Goal: Task Accomplishment & Management: Use online tool/utility

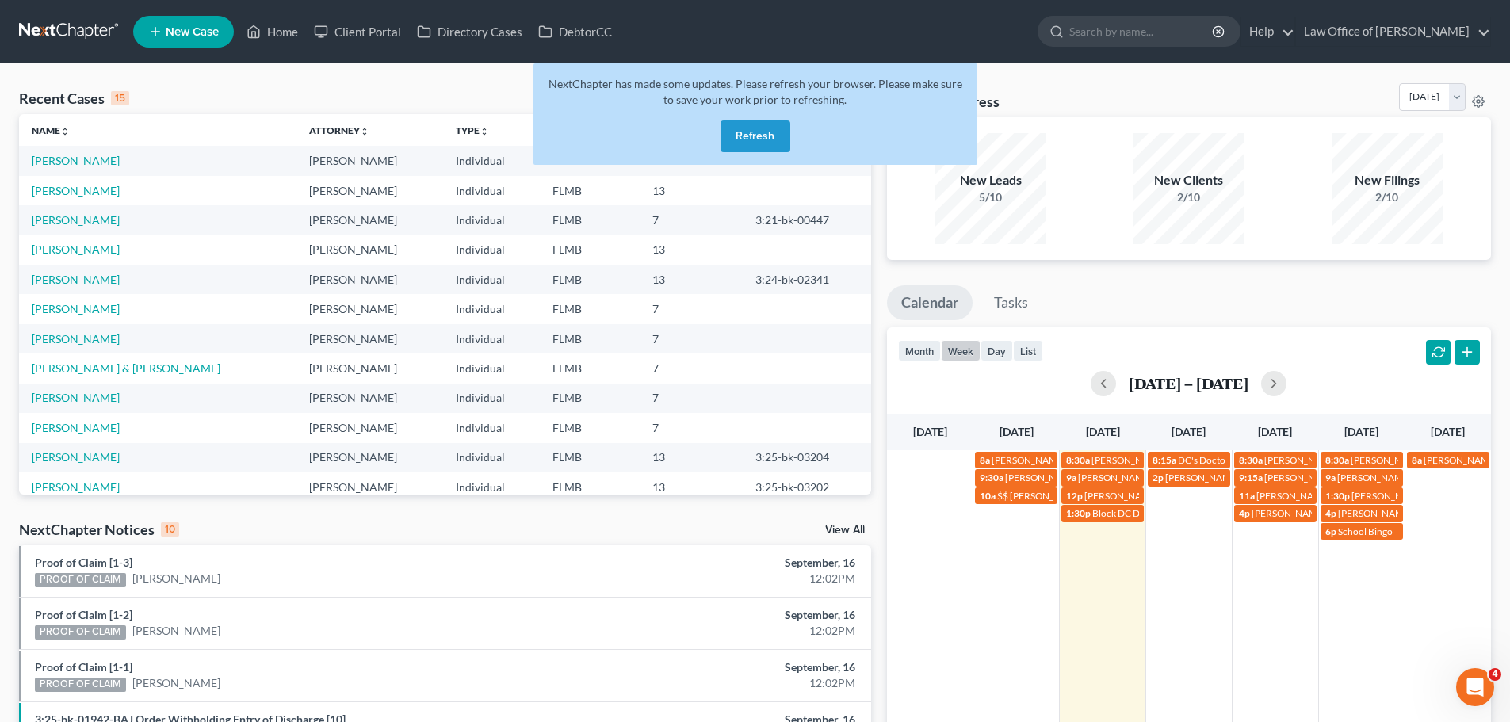
click at [767, 119] on div "NextChapter has made some updates. Please refresh your browser. Please make sur…" at bounding box center [756, 113] width 444 height 101
click at [773, 140] on button "Refresh" at bounding box center [756, 137] width 70 height 32
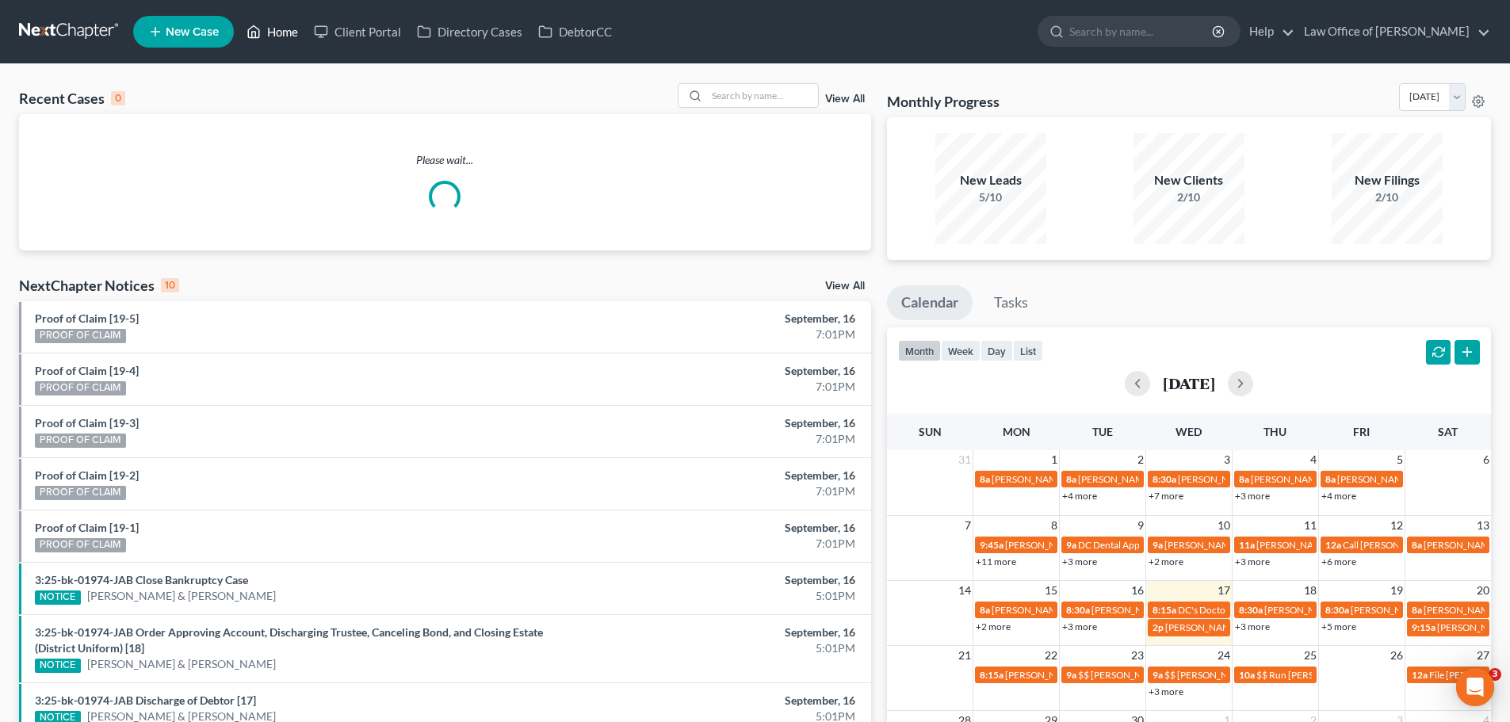
click at [281, 18] on link "Home" at bounding box center [272, 31] width 67 height 29
click at [286, 36] on link "Home" at bounding box center [272, 31] width 67 height 29
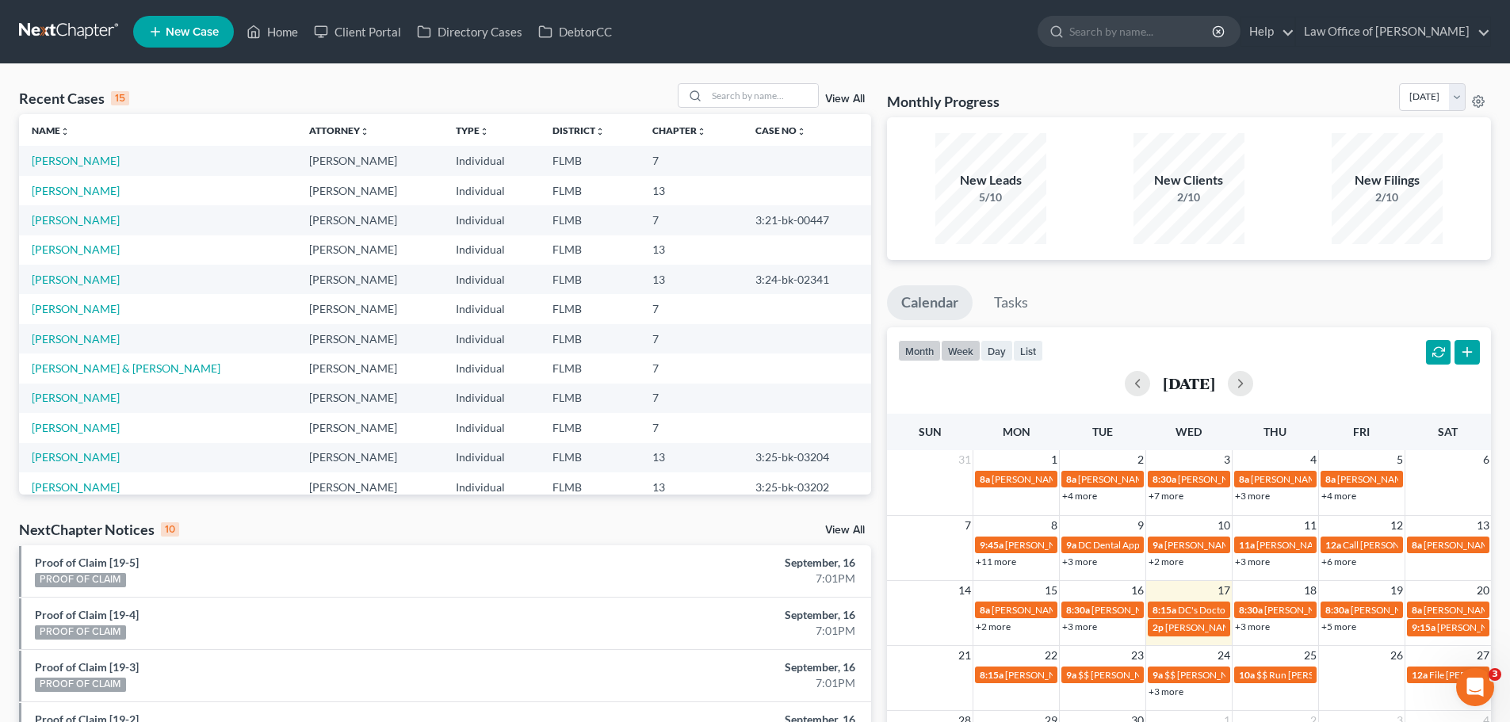
click at [963, 350] on button "week" at bounding box center [961, 350] width 40 height 21
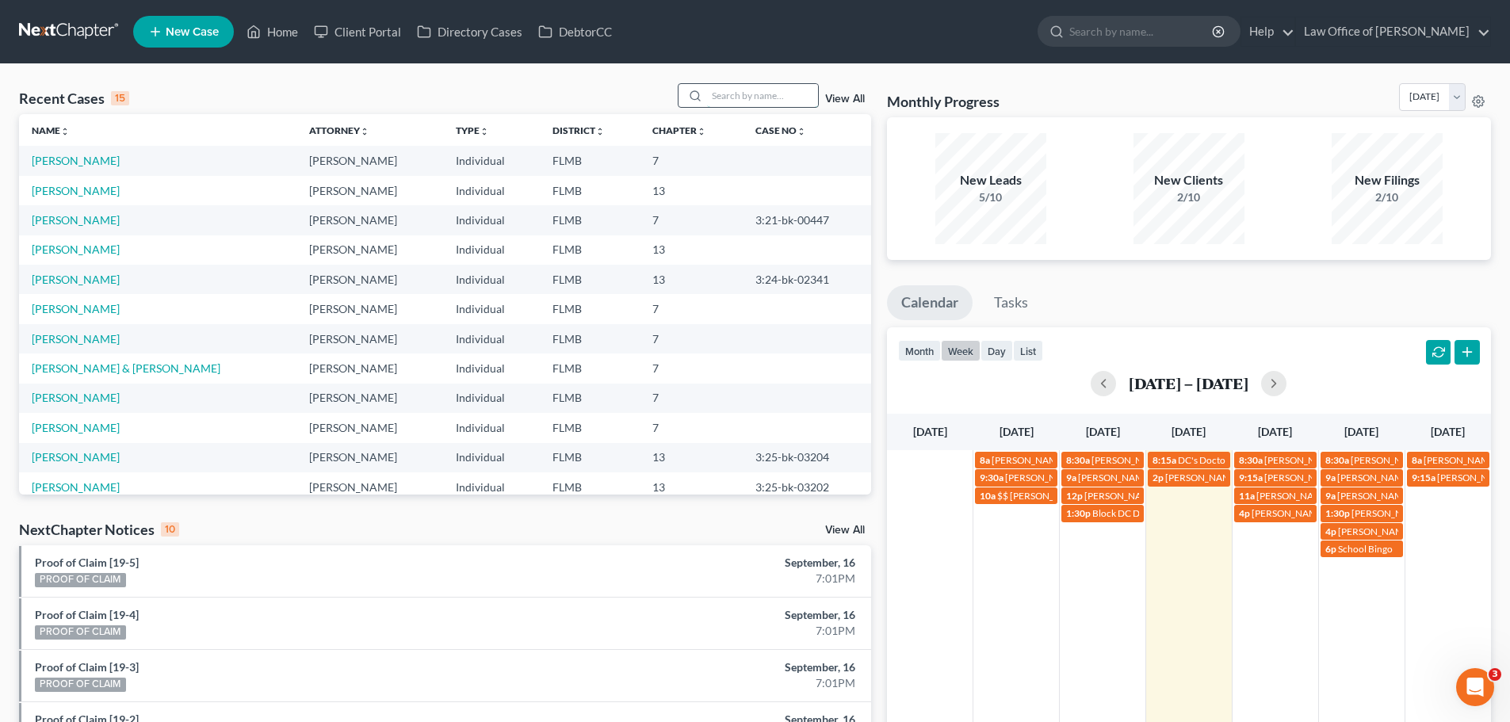
click at [728, 86] on input "search" at bounding box center [762, 95] width 111 height 23
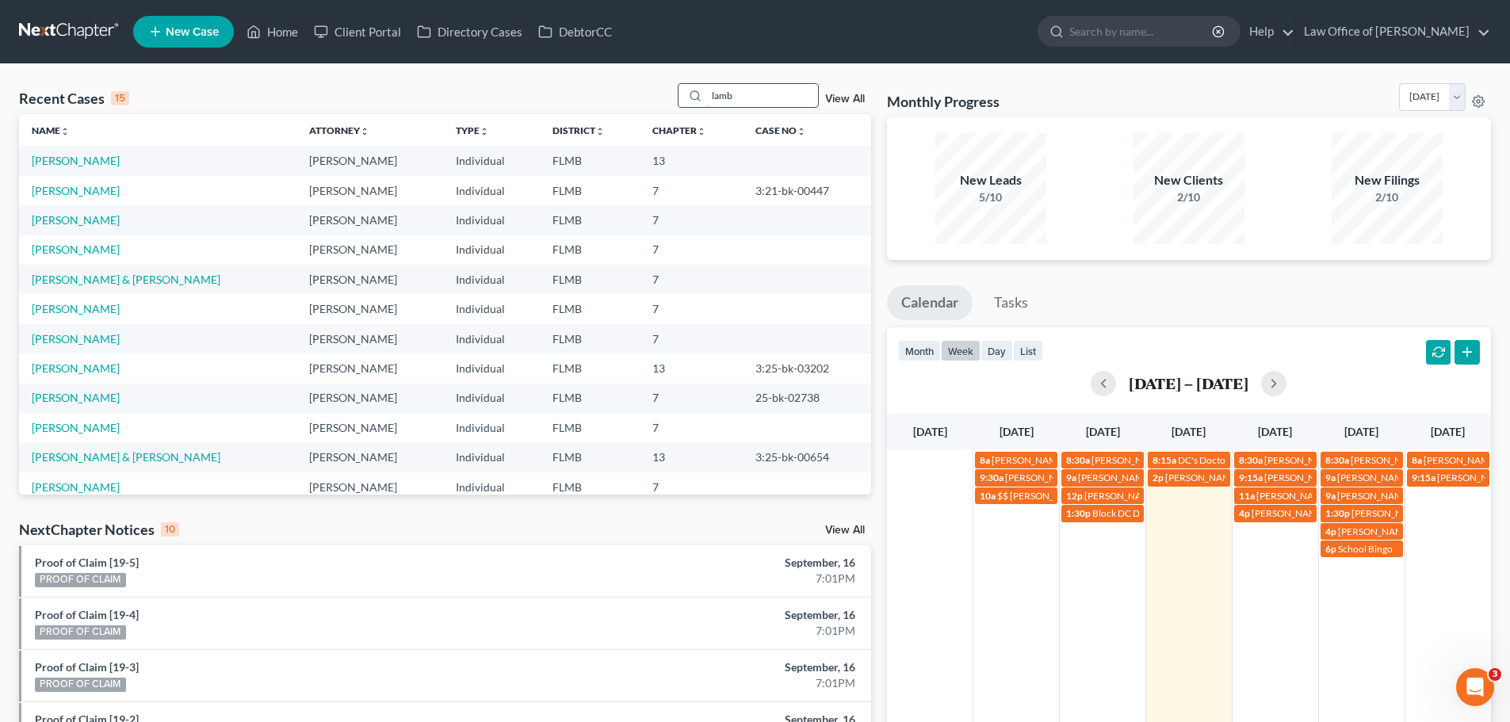
type input "lamb"
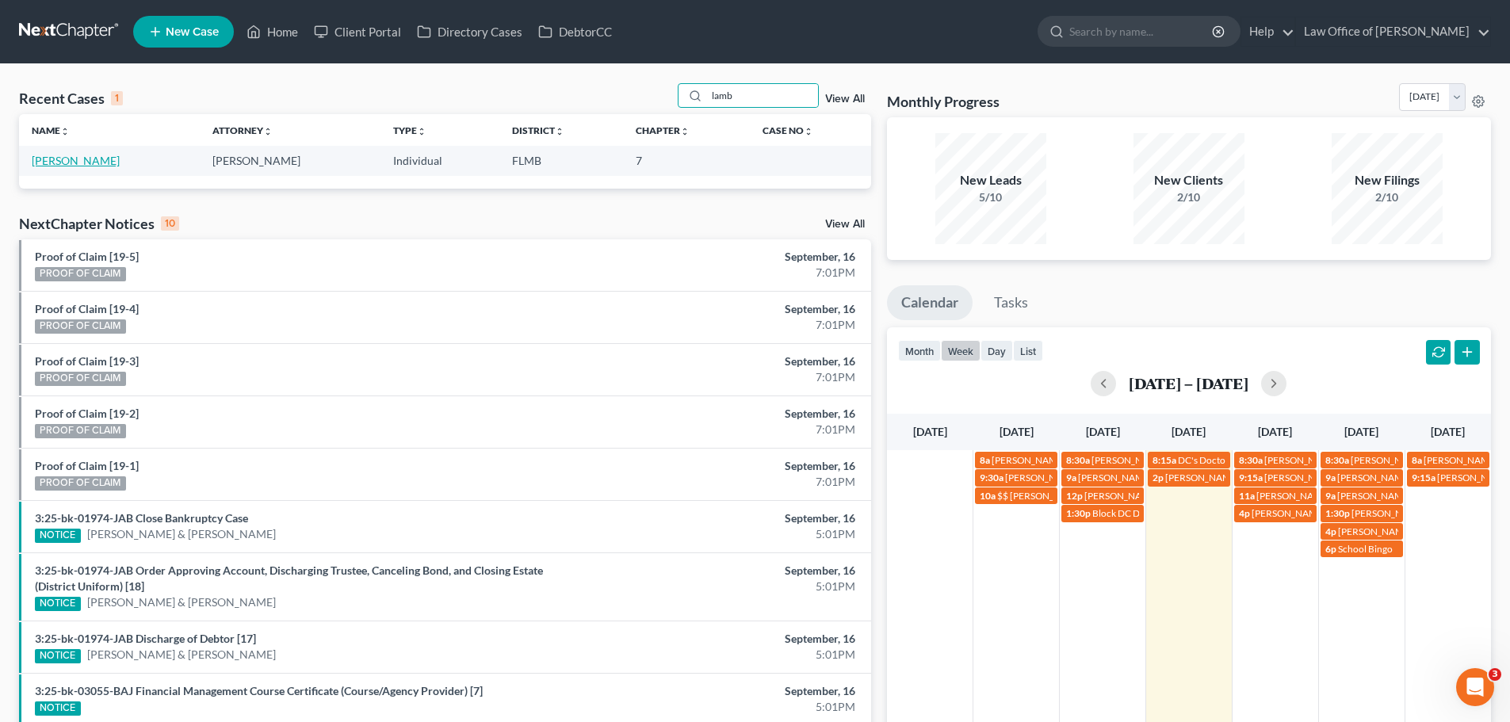
click at [48, 161] on link "[PERSON_NAME]" at bounding box center [76, 160] width 88 height 13
select select "4"
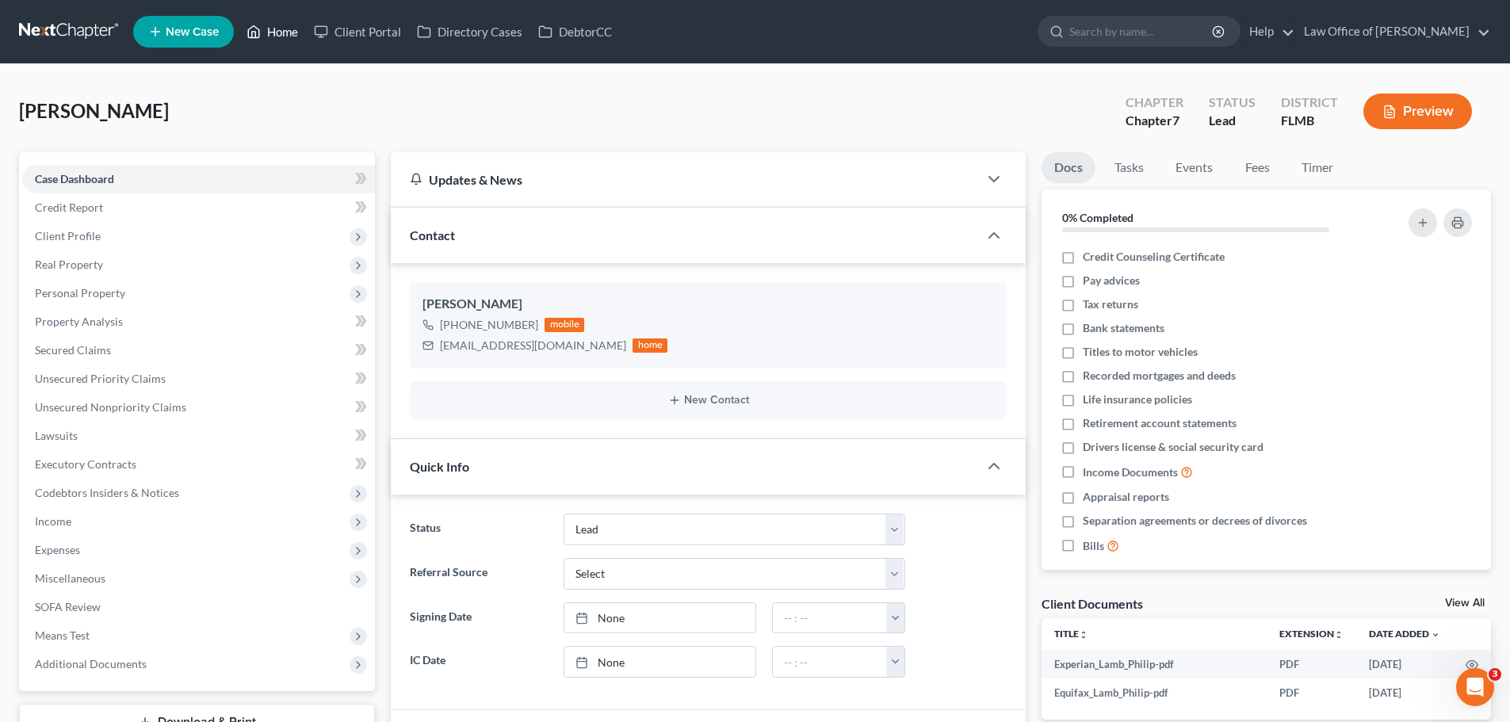
click at [286, 27] on link "Home" at bounding box center [272, 31] width 67 height 29
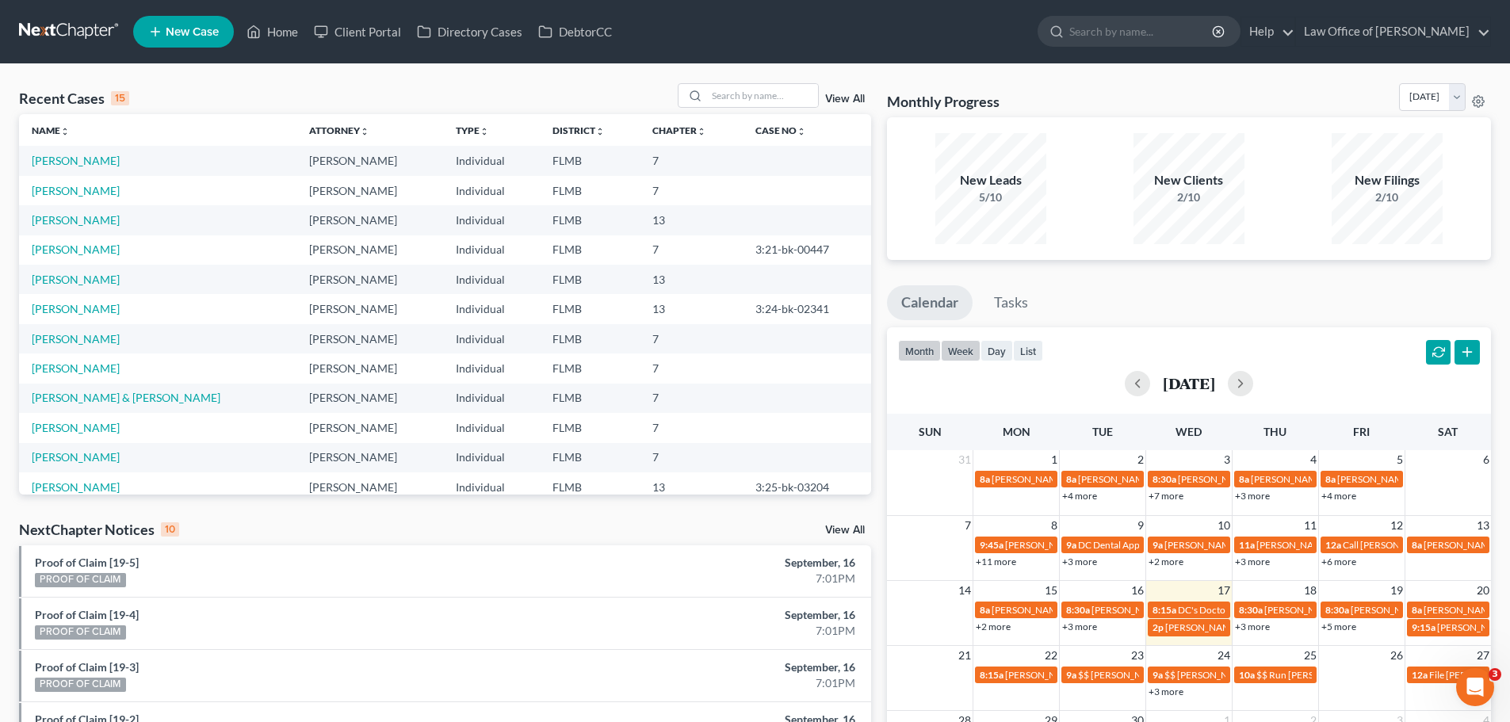
click at [956, 357] on button "week" at bounding box center [961, 350] width 40 height 21
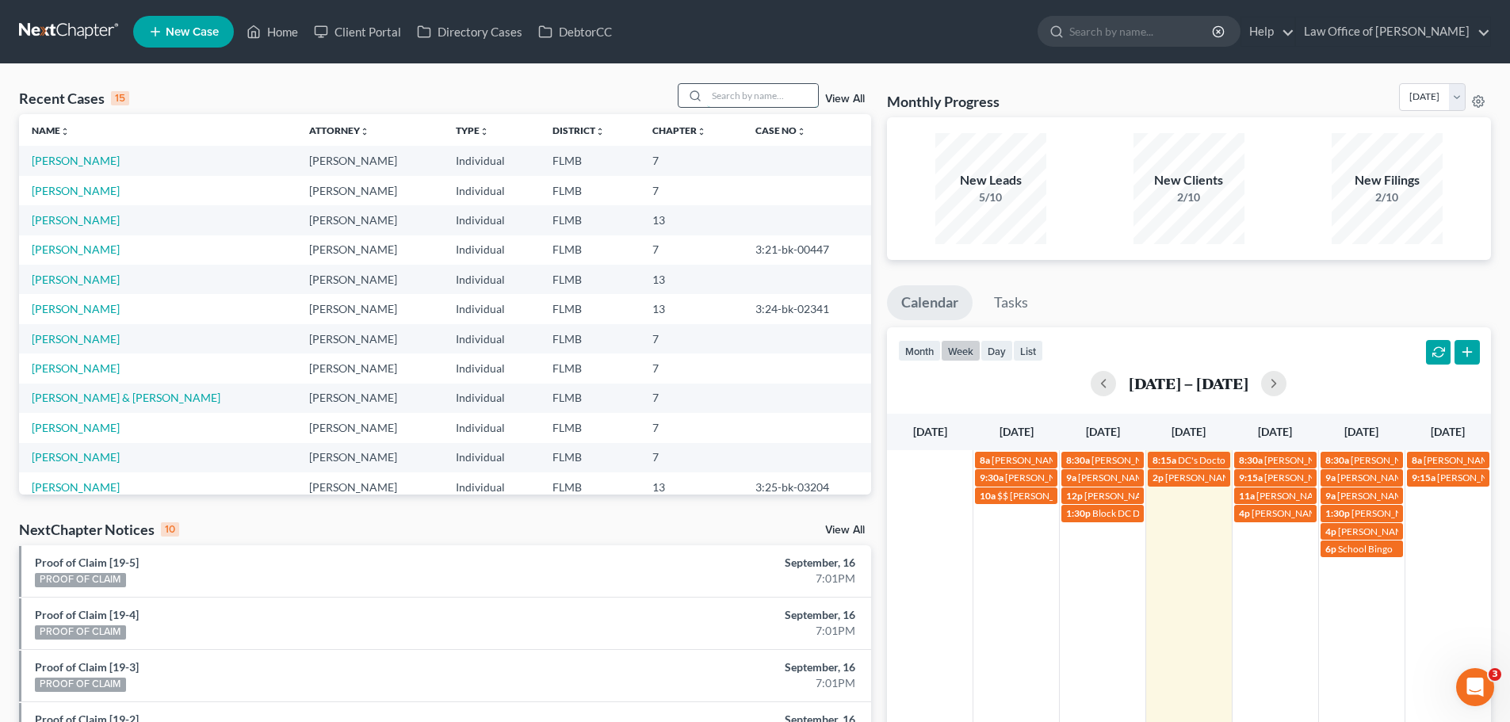
click at [767, 99] on input "search" at bounding box center [762, 95] width 111 height 23
type input "[PERSON_NAME]"
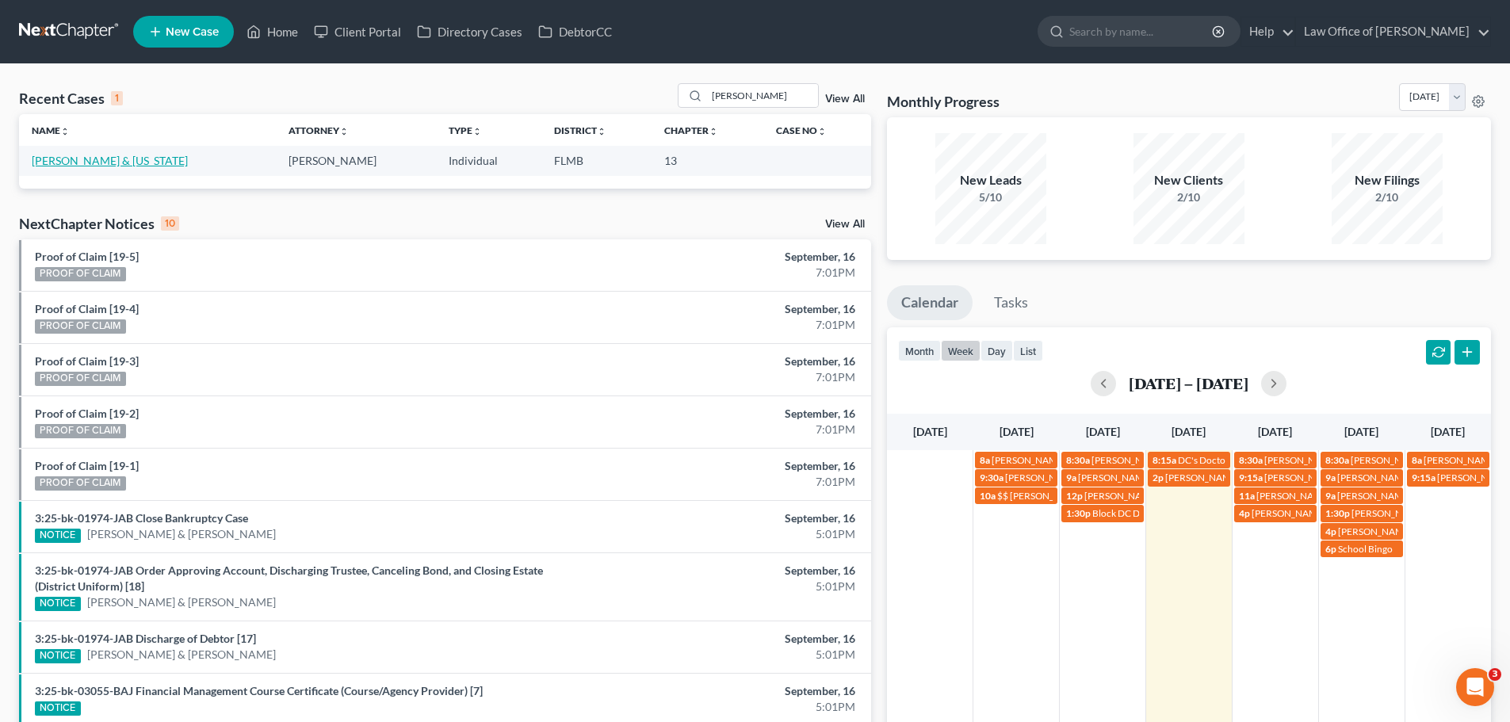
click at [84, 155] on link "[PERSON_NAME] & [US_STATE]" at bounding box center [110, 160] width 156 height 13
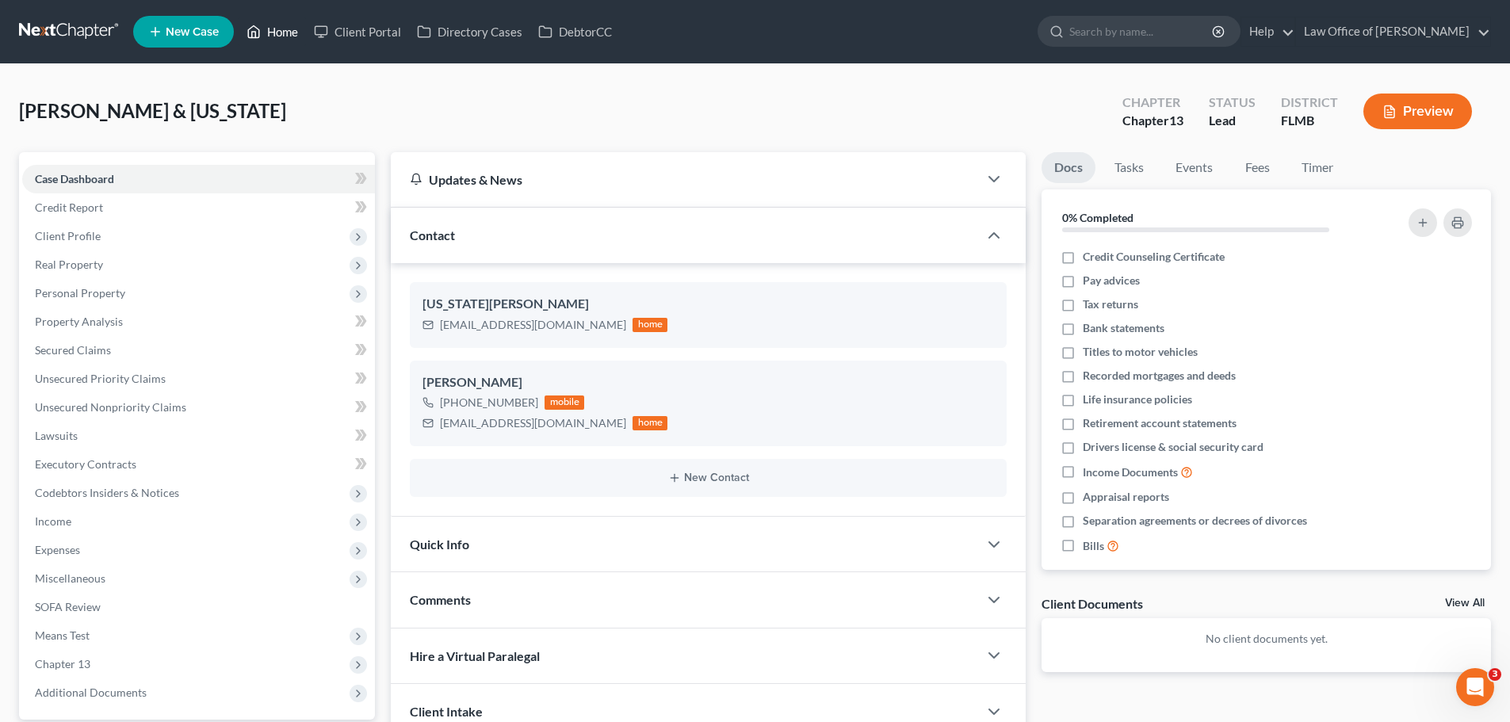
click at [278, 39] on link "Home" at bounding box center [272, 31] width 67 height 29
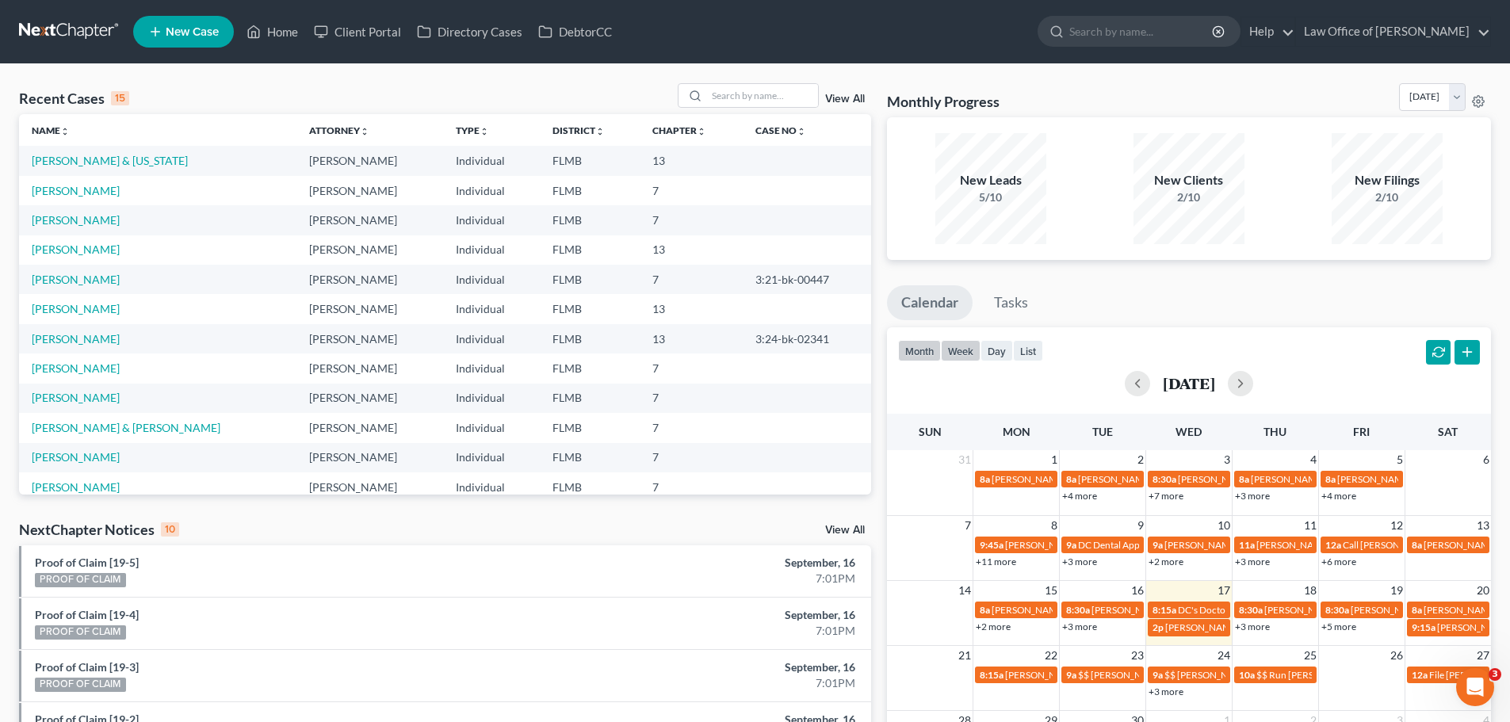
click at [964, 350] on button "week" at bounding box center [961, 350] width 40 height 21
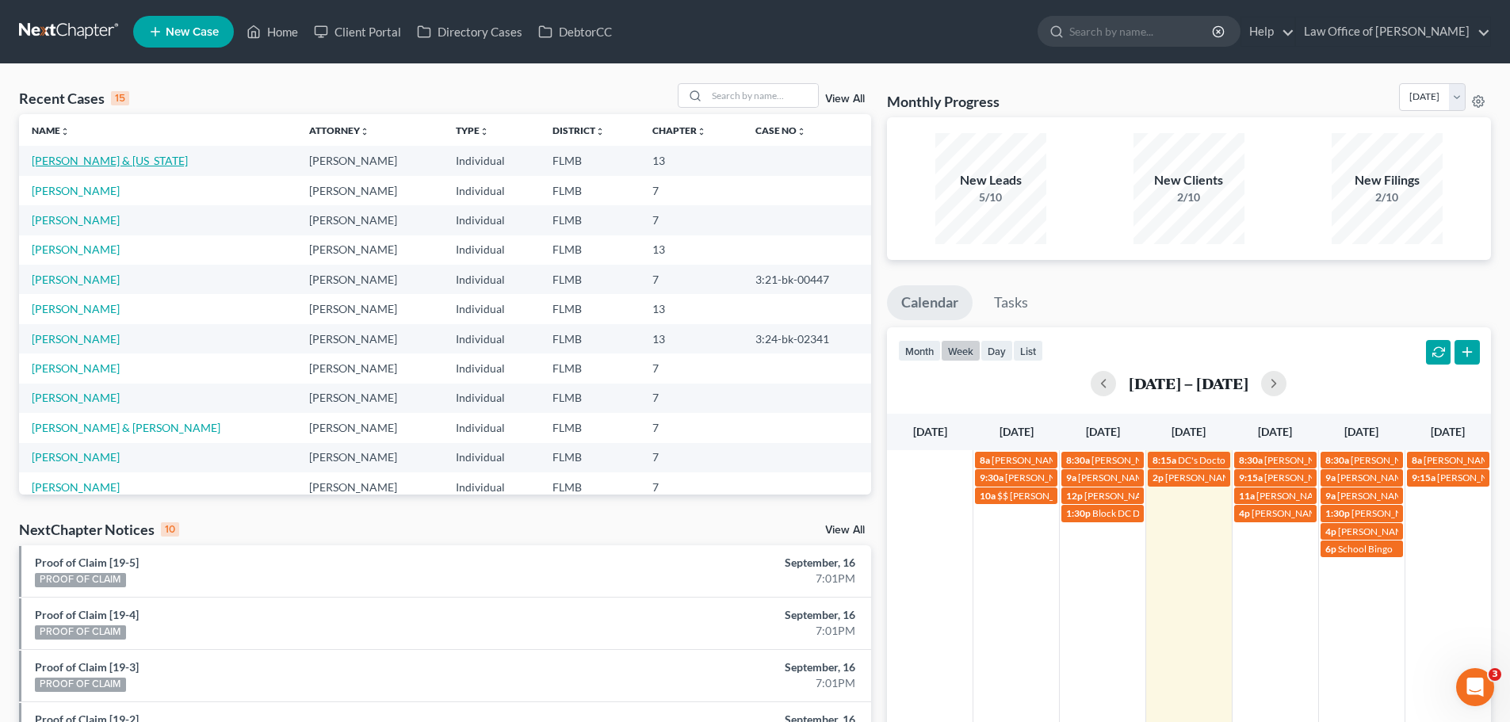
click at [134, 159] on link "[PERSON_NAME] & [US_STATE]" at bounding box center [110, 160] width 156 height 13
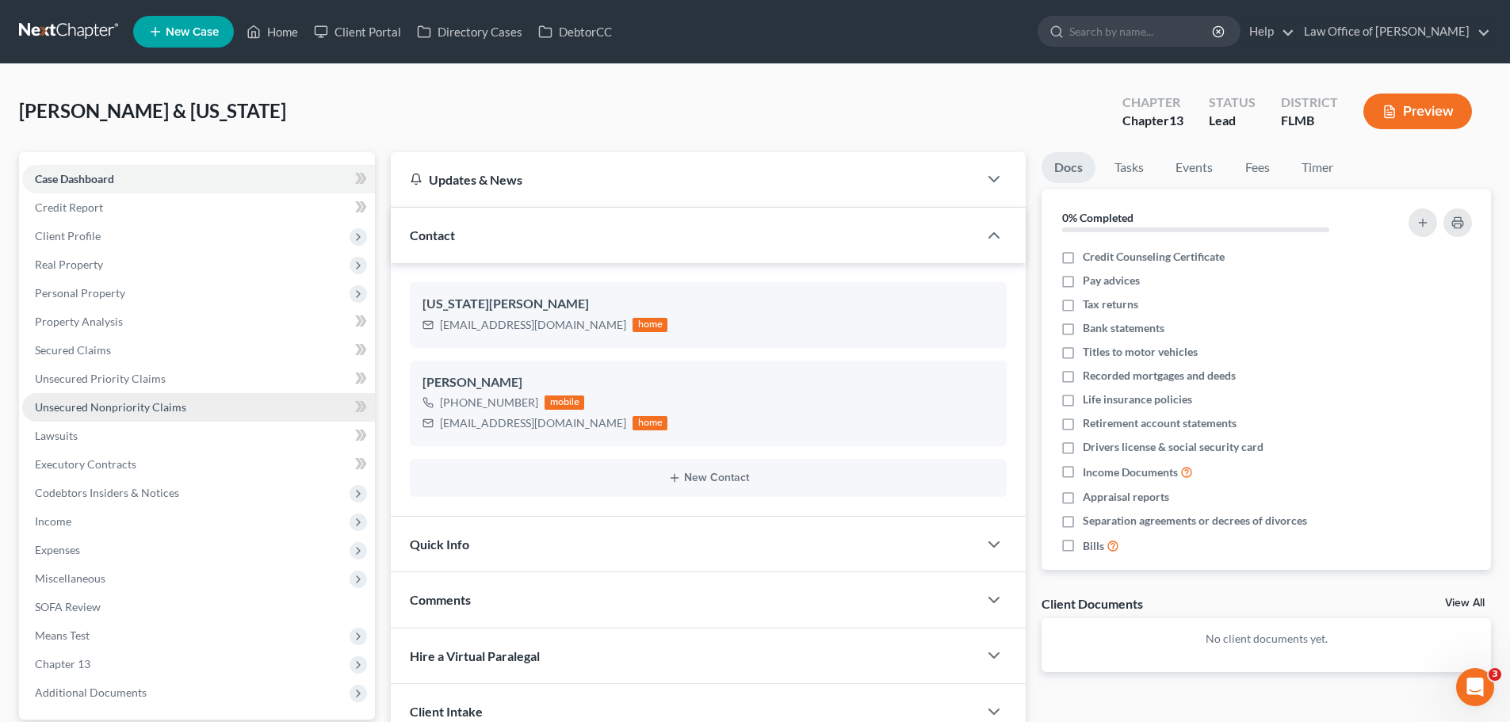
click at [113, 408] on span "Unsecured Nonpriority Claims" at bounding box center [110, 406] width 151 height 13
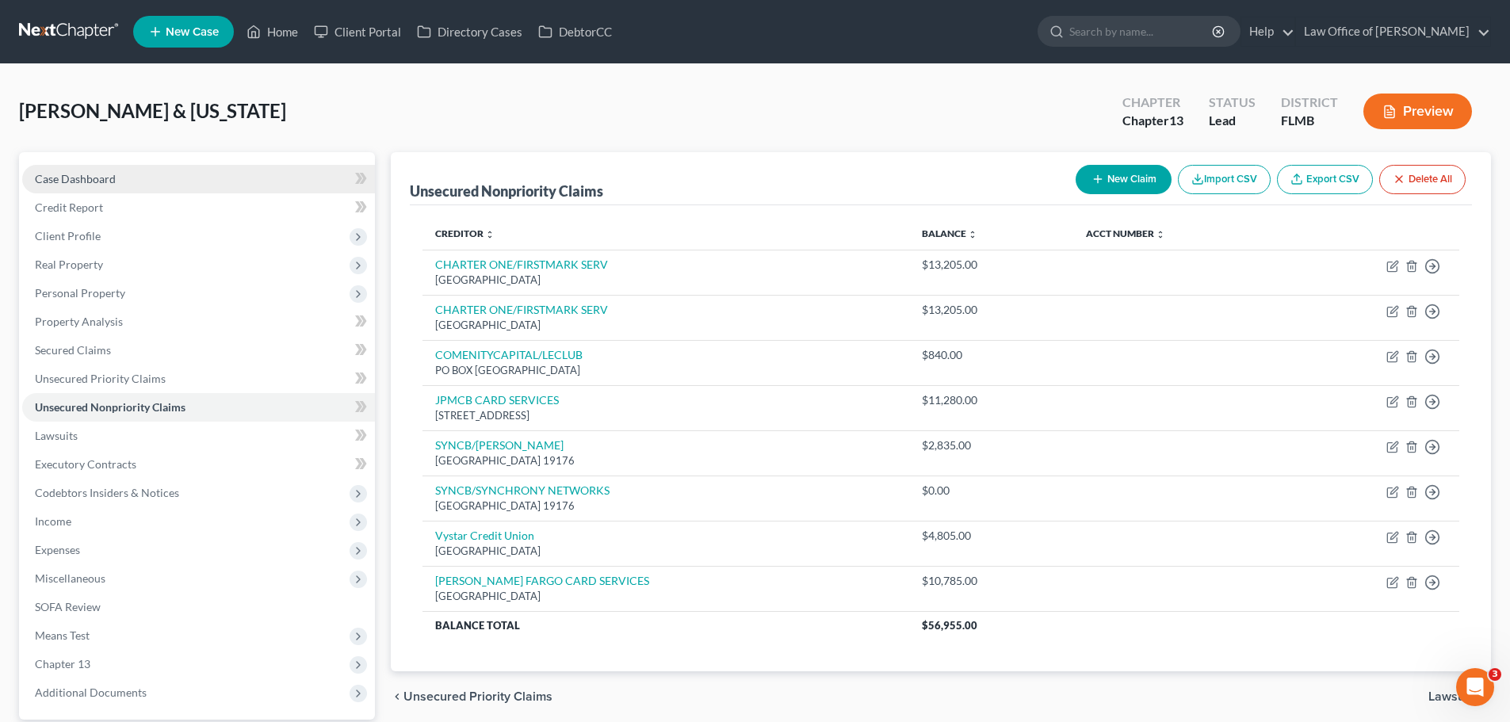
click at [94, 168] on link "Case Dashboard" at bounding box center [198, 179] width 353 height 29
